Goal: Information Seeking & Learning: Learn about a topic

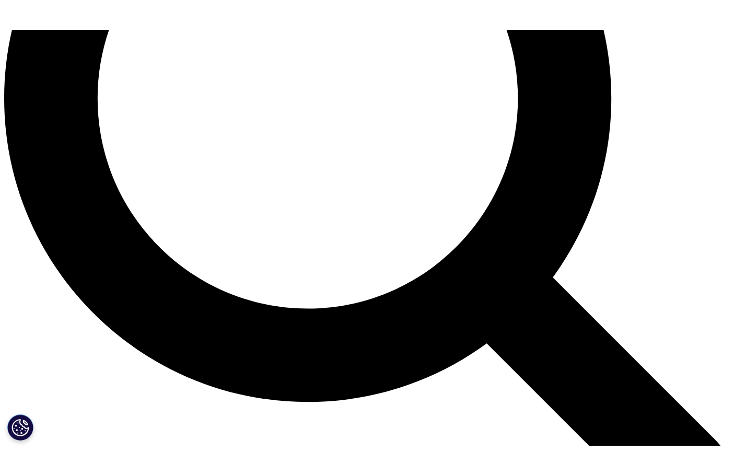
scroll to position [992, 0]
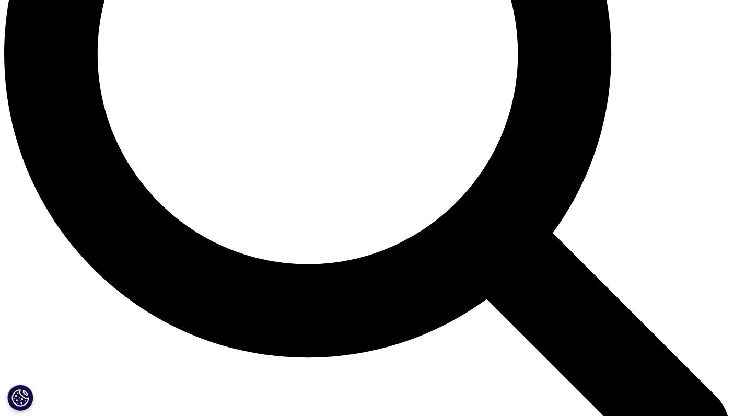
drag, startPoint x: 462, startPoint y: 288, endPoint x: 488, endPoint y: 289, distance: 26.7
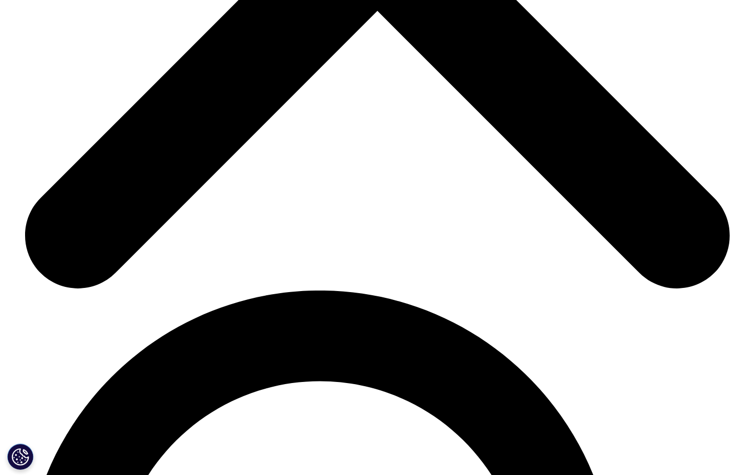
scroll to position [3707, 0]
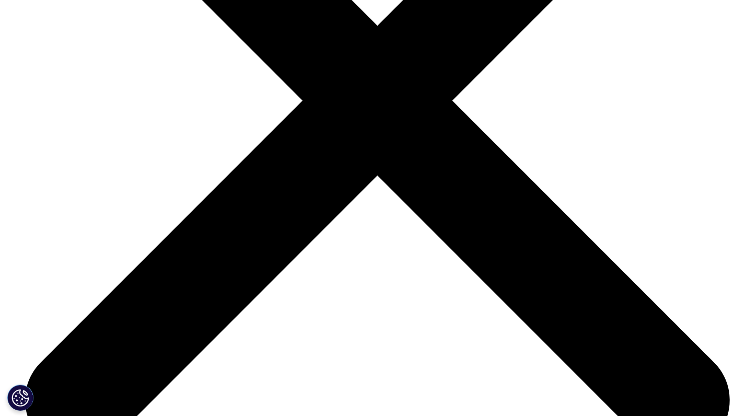
scroll to position [3499, 0]
